Goal: Task Accomplishment & Management: Manage account settings

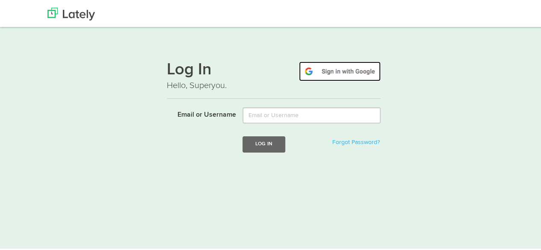
click at [339, 72] on img at bounding box center [340, 70] width 82 height 20
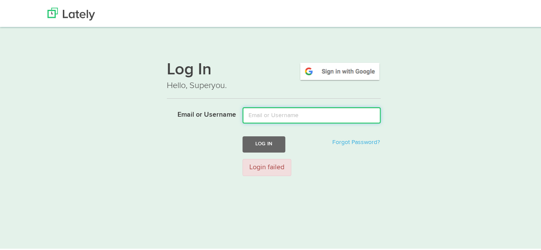
click at [321, 110] on input "Email or Username" at bounding box center [311, 114] width 138 height 16
type input "pasi8haikonen@gmail.com"
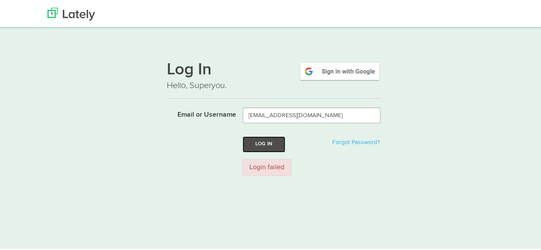
click at [263, 138] on button "Log In" at bounding box center [263, 143] width 43 height 16
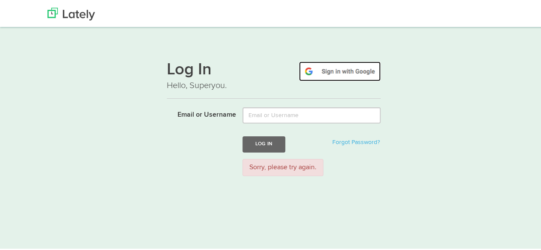
click at [332, 67] on img at bounding box center [340, 70] width 82 height 20
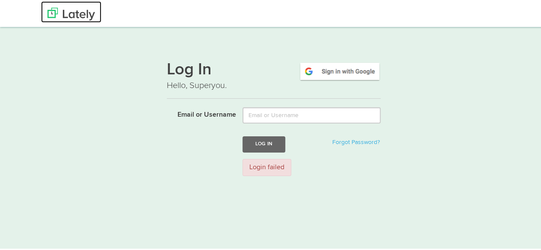
click at [65, 18] on img at bounding box center [70, 12] width 47 height 13
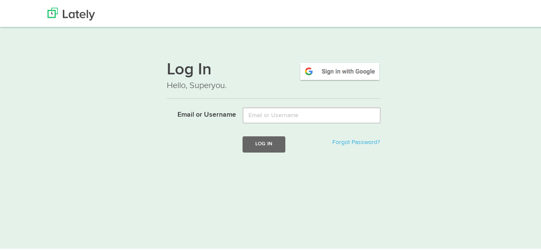
click at [332, 80] on p "Hello, Superyou." at bounding box center [274, 84] width 214 height 12
click at [57, 12] on img at bounding box center [70, 12] width 47 height 13
